Goal: Transaction & Acquisition: Purchase product/service

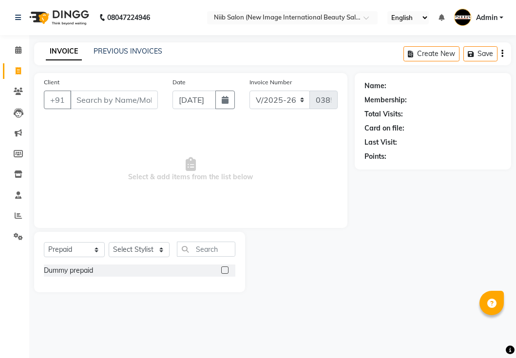
select select "5739"
select select "P"
click at [101, 95] on input "Client" at bounding box center [114, 100] width 88 height 19
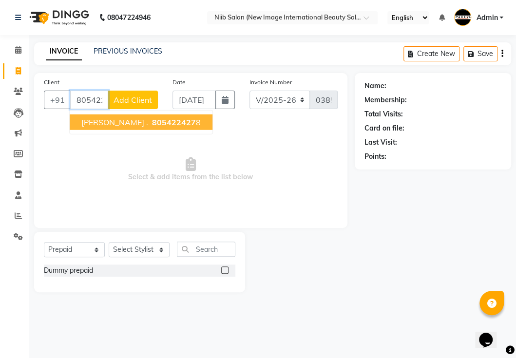
click at [152, 123] on span "805422427" at bounding box center [174, 122] width 44 height 10
type input "8054224278"
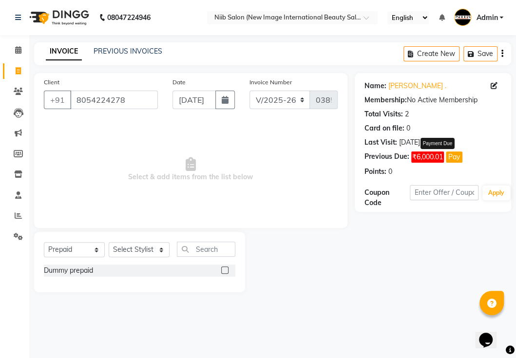
click at [453, 156] on button "Pay" at bounding box center [454, 157] width 17 height 11
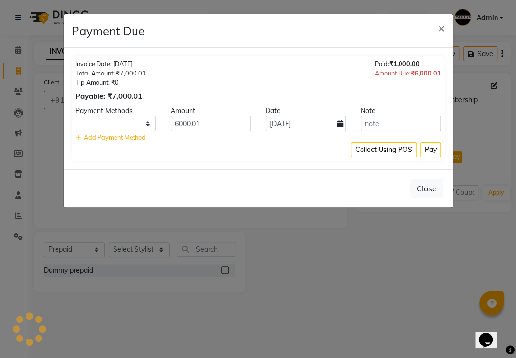
select select "1"
click at [431, 151] on button "Pay" at bounding box center [431, 149] width 20 height 15
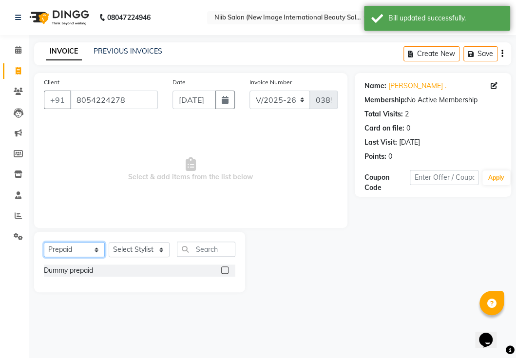
drag, startPoint x: 83, startPoint y: 249, endPoint x: 89, endPoint y: 256, distance: 9.1
click at [83, 249] on select "Select Service Product Membership Package Voucher Prepaid Gift Card" at bounding box center [74, 249] width 61 height 15
select select "service"
click at [44, 242] on select "Select Service Product Membership Package Voucher Prepaid Gift Card" at bounding box center [74, 249] width 61 height 15
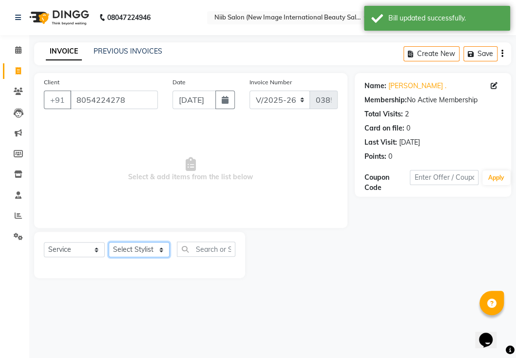
click at [137, 249] on select "Select Stylist [PERSON_NAME] Jyoti kajal [PERSON_NAME] spa beaution [PERSON_NAM…" at bounding box center [139, 249] width 61 height 15
click at [109, 242] on select "Select Stylist [PERSON_NAME] Jyoti kajal [PERSON_NAME] spa beaution [PERSON_NAM…" at bounding box center [139, 249] width 61 height 15
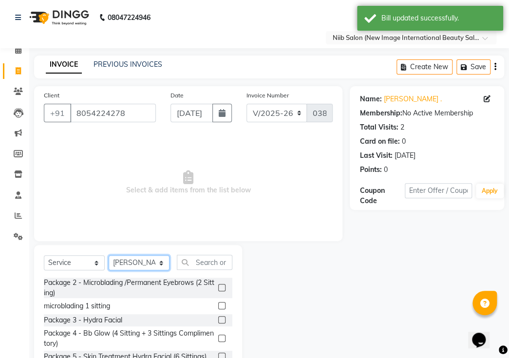
click at [147, 255] on select "Select Stylist [PERSON_NAME] Jyoti kajal [PERSON_NAME] spa beaution [PERSON_NAM…" at bounding box center [139, 262] width 61 height 15
select select "64322"
click at [109, 255] on select "Select Stylist [PERSON_NAME] Jyoti kajal [PERSON_NAME] spa beaution [PERSON_NAM…" at bounding box center [139, 262] width 61 height 15
click at [206, 255] on input "text" at bounding box center [205, 262] width 56 height 15
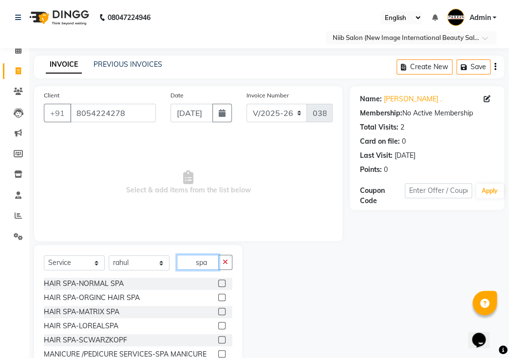
type input "spa"
click at [218, 280] on label at bounding box center [221, 283] width 7 height 7
click at [218, 281] on input "checkbox" at bounding box center [221, 284] width 6 height 6
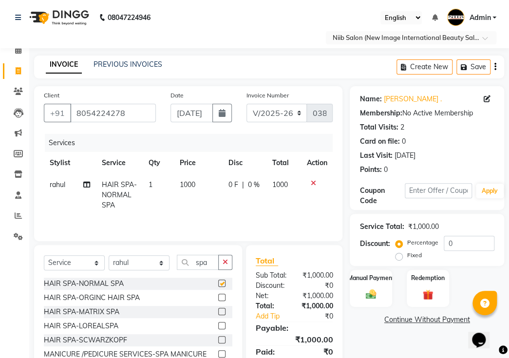
checkbox input "false"
click at [377, 288] on img at bounding box center [371, 294] width 18 height 13
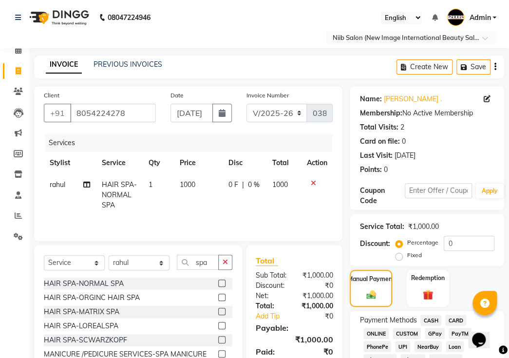
scroll to position [133, 0]
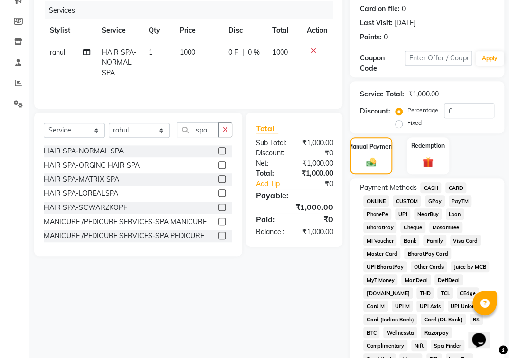
click at [427, 182] on span "CASH" at bounding box center [431, 187] width 21 height 11
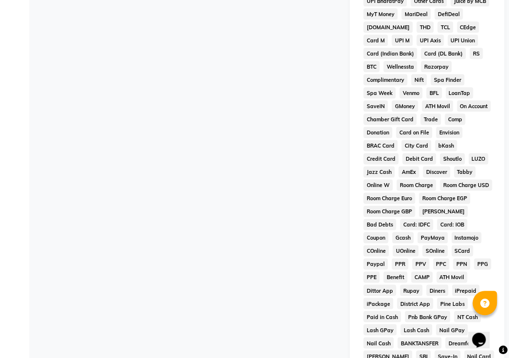
scroll to position [530, 0]
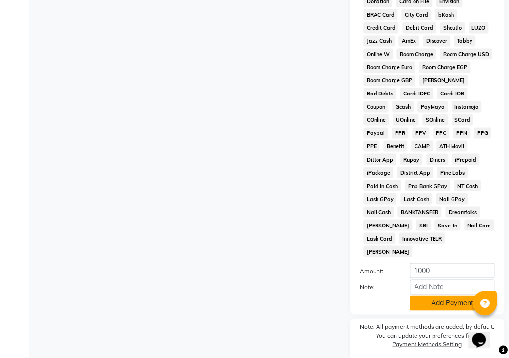
click at [438, 295] on button "Add Payment" at bounding box center [452, 302] width 85 height 15
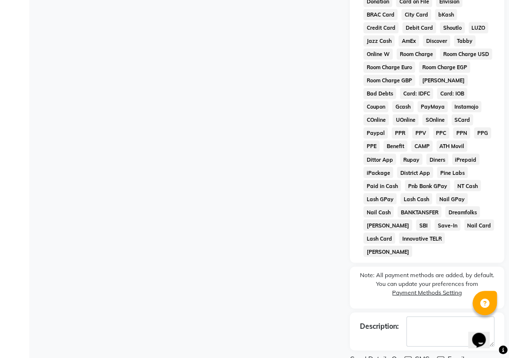
click at [405, 356] on label at bounding box center [407, 359] width 7 height 7
click at [405, 357] on input "checkbox" at bounding box center [407, 360] width 6 height 6
checkbox input "false"
drag, startPoint x: 443, startPoint y: 323, endPoint x: 441, endPoint y: 330, distance: 7.6
click at [443, 356] on label at bounding box center [440, 359] width 7 height 7
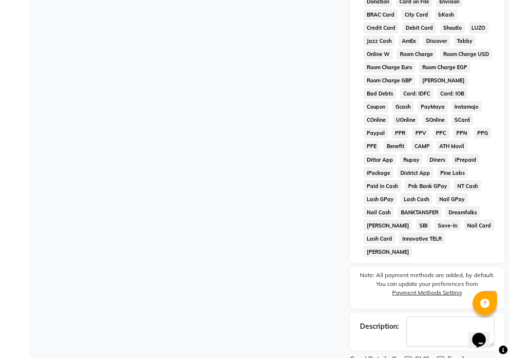
click at [443, 357] on input "checkbox" at bounding box center [440, 360] width 6 height 6
checkbox input "false"
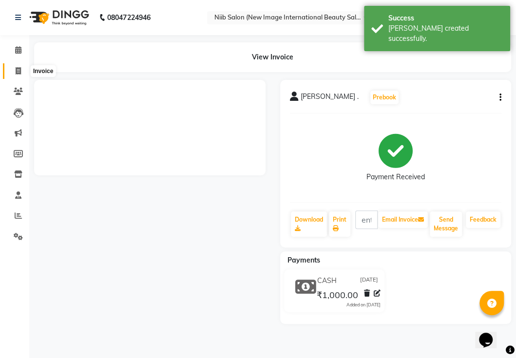
click at [19, 71] on icon at bounding box center [18, 70] width 5 height 7
select select "service"
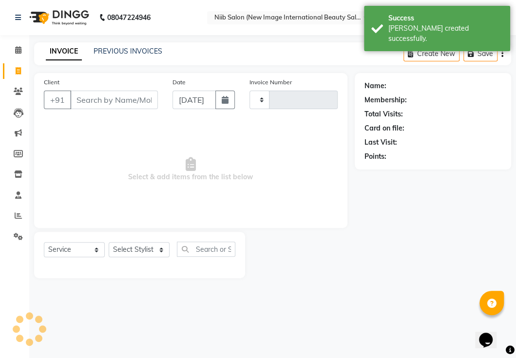
type input "0386"
select select "5739"
select select "P"
